Goal: Find specific page/section: Find specific page/section

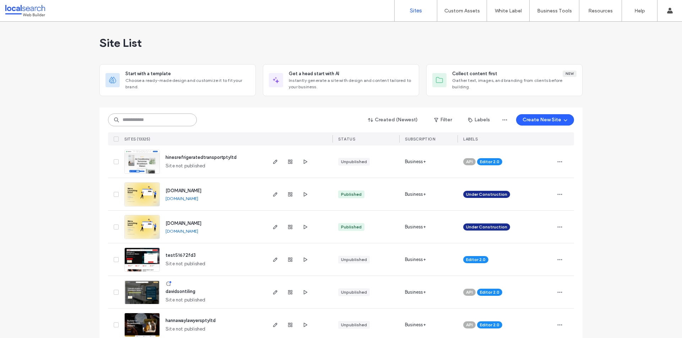
click at [160, 123] on input at bounding box center [152, 120] width 89 height 13
paste input "**********"
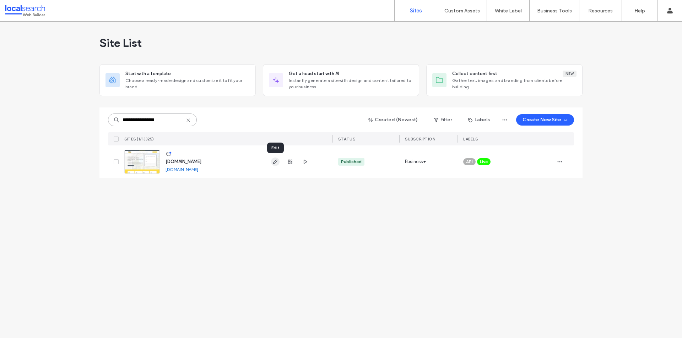
type input "**********"
click at [274, 159] on icon "button" at bounding box center [275, 162] width 6 height 6
